Goal: Information Seeking & Learning: Learn about a topic

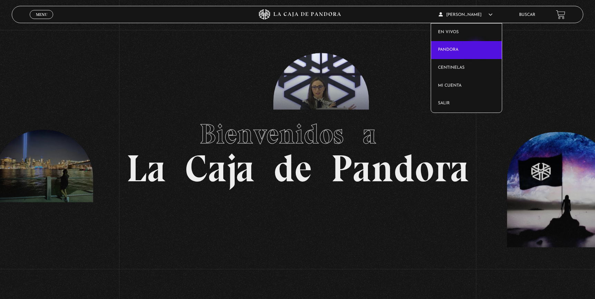
click at [476, 49] on link "Pandora" at bounding box center [466, 50] width 71 height 18
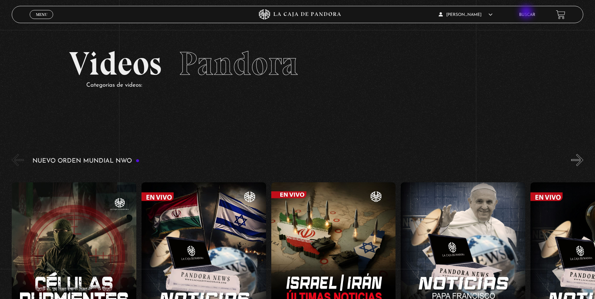
click at [527, 13] on link "Buscar" at bounding box center [527, 15] width 16 height 4
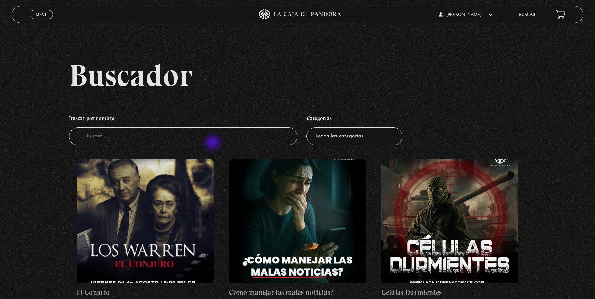
click at [213, 143] on input "Buscador" at bounding box center [183, 136] width 228 height 18
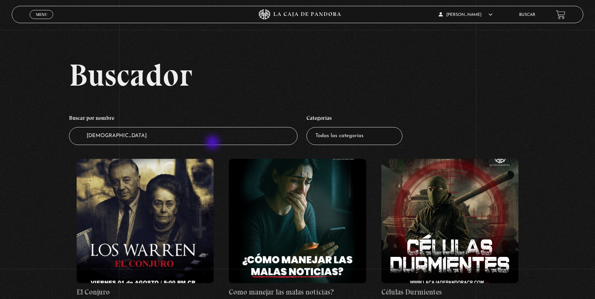
type input "INDUISMO"
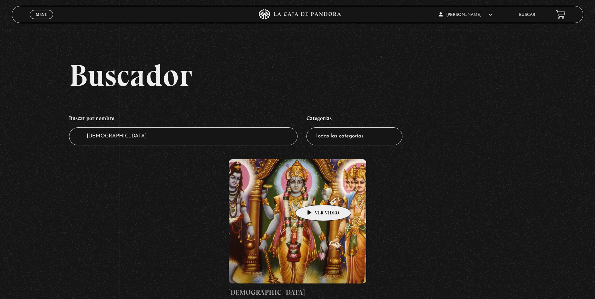
click at [312, 194] on figure at bounding box center [297, 221] width 137 height 124
